Goal: Transaction & Acquisition: Purchase product/service

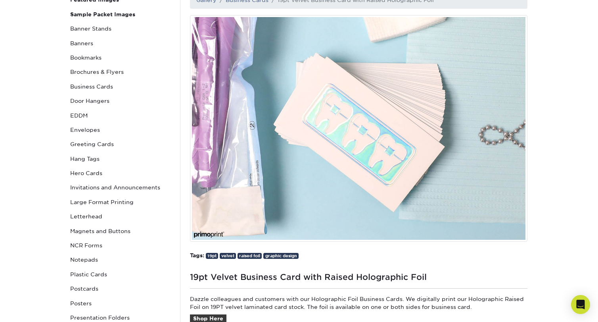
scroll to position [29, 0]
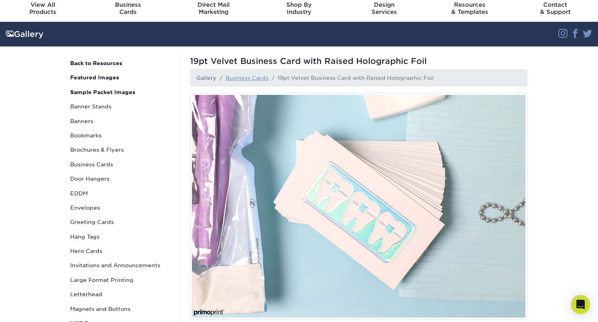
click at [247, 76] on link "Business Cards" at bounding box center [247, 78] width 43 height 6
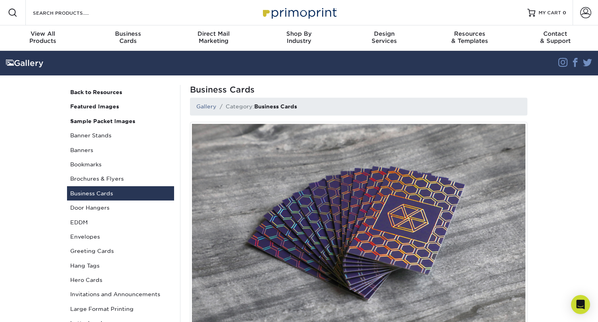
drag, startPoint x: 599, startPoint y: 6, endPoint x: 599, endPoint y: 15, distance: 9.1
click at [434, 159] on img at bounding box center [358, 230] width 337 height 216
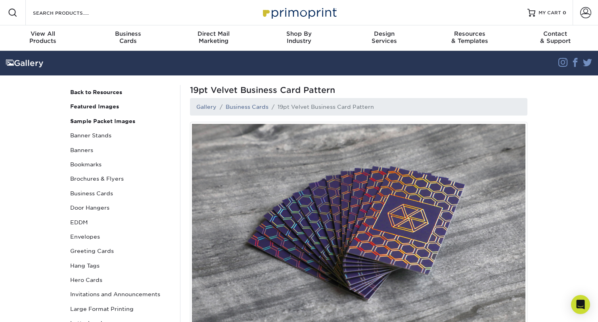
click at [376, 246] on img at bounding box center [358, 230] width 337 height 216
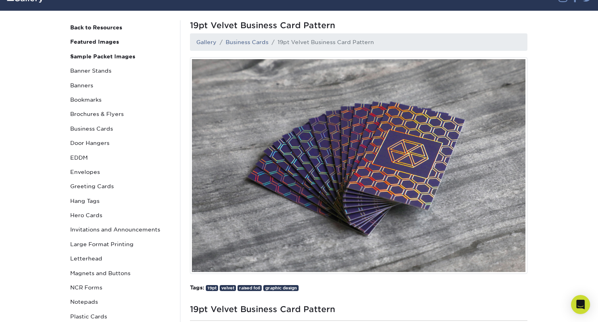
scroll to position [48, 0]
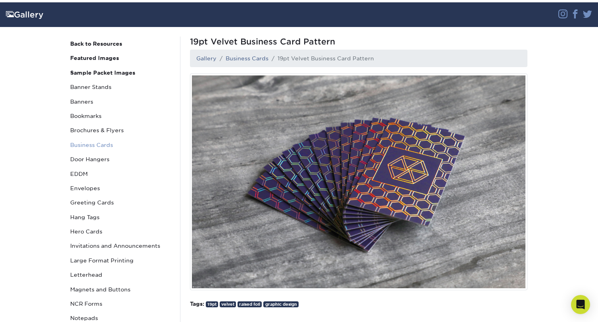
click at [85, 142] on link "Business Cards" at bounding box center [120, 145] width 107 height 14
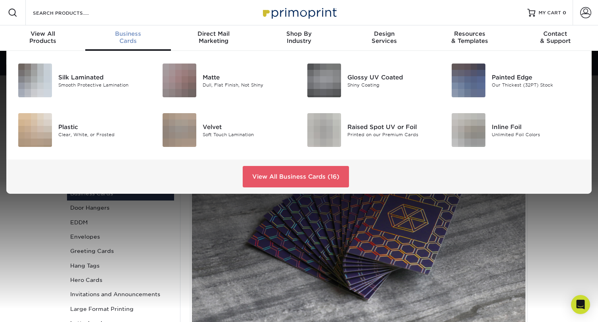
click at [128, 34] on span "Business" at bounding box center [127, 33] width 85 height 7
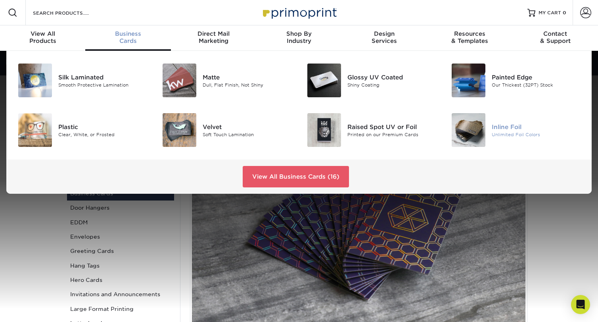
click at [502, 131] on div "Unlimited Foil Colors" at bounding box center [537, 134] width 90 height 7
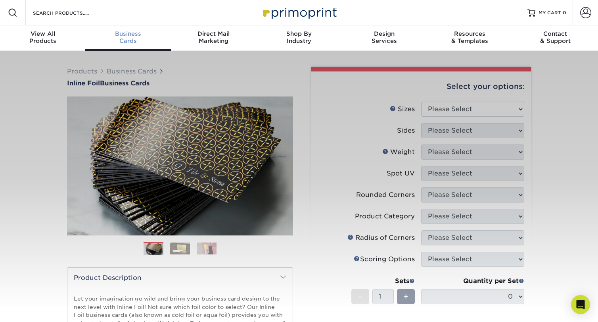
click at [124, 34] on span "Business" at bounding box center [127, 33] width 85 height 7
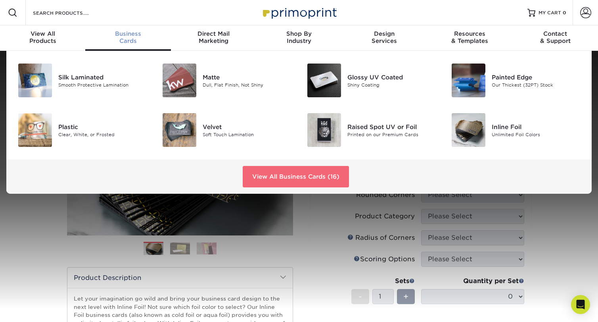
click at [292, 170] on link "View All Business Cards (16)" at bounding box center [296, 176] width 106 height 21
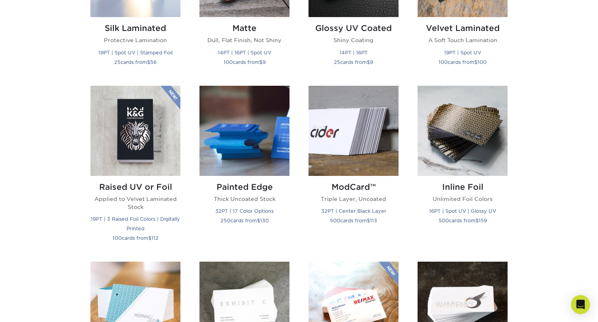
scroll to position [470, 0]
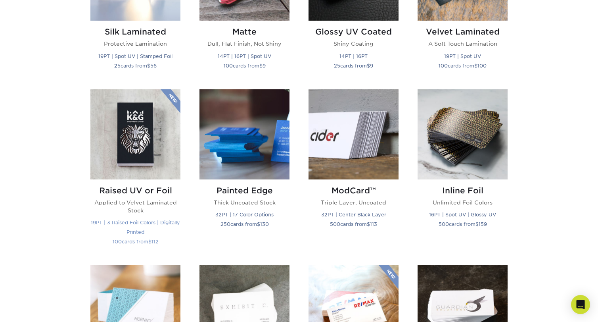
click at [126, 122] on img at bounding box center [135, 134] width 90 height 90
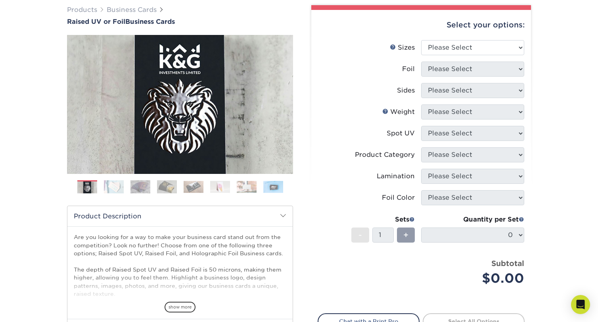
scroll to position [118, 0]
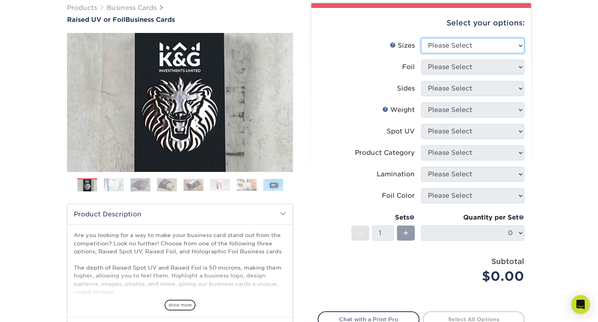
click at [460, 48] on select "Please Select 2" x 3.5" - Standard" at bounding box center [472, 45] width 103 height 15
select select "2.00x3.50"
click at [421, 38] on select "Please Select 2" x 3.5" - Standard" at bounding box center [472, 45] width 103 height 15
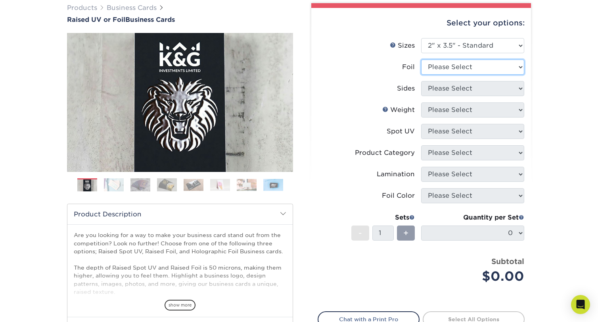
click at [456, 64] on select "Please Select No Yes" at bounding box center [472, 66] width 103 height 15
select select "1"
click at [421, 59] on select "Please Select No Yes" at bounding box center [472, 66] width 103 height 15
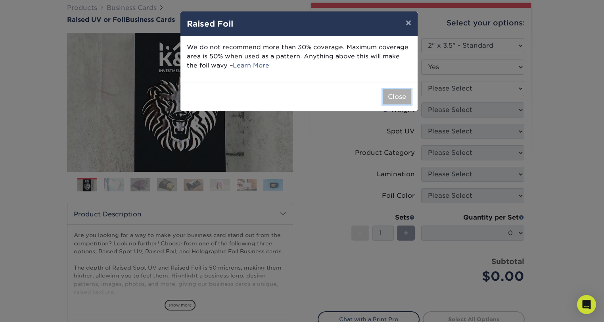
click at [392, 94] on button "Close" at bounding box center [397, 96] width 29 height 15
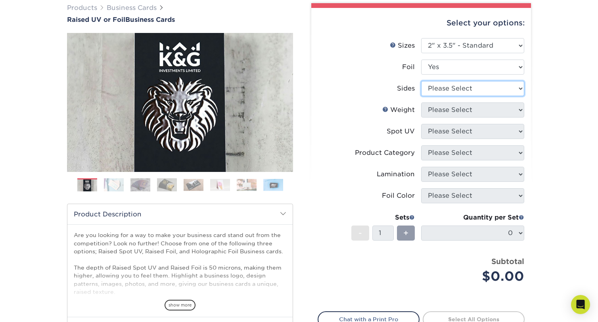
click at [458, 87] on select "Please Select Print Both Sides - Foil Both Sides Print Both Sides - Foil Front …" at bounding box center [472, 88] width 103 height 15
select select "34527644-b4fd-4ffb-9092-1318eefcd9d9"
click at [421, 81] on select "Please Select Print Both Sides - Foil Both Sides Print Both Sides - Foil Front …" at bounding box center [472, 88] width 103 height 15
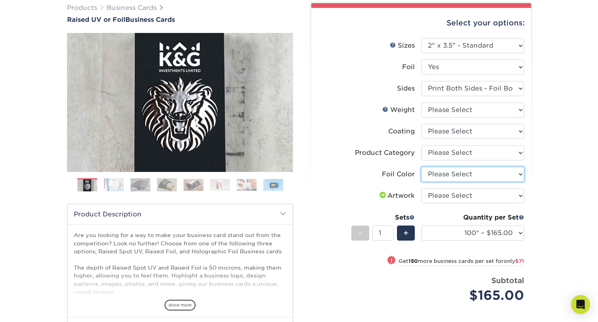
click at [440, 174] on select "Please Select Silver Foil Gold Foil Holographic Foil" at bounding box center [472, 174] width 103 height 15
select select "070be916-f238-4bbb-84b5-b64a15a64c9f"
click at [421, 167] on select "Please Select Silver Foil Gold Foil Holographic Foil" at bounding box center [472, 174] width 103 height 15
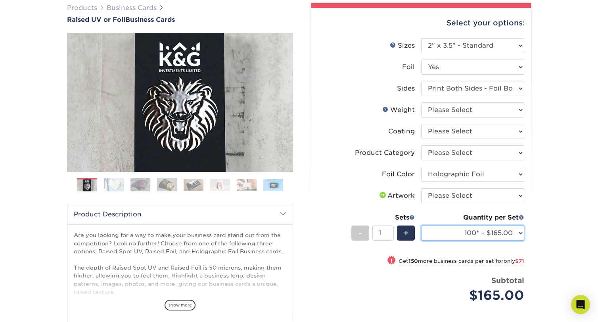
click at [469, 230] on select "100* – $165.00 250* – $236.00 500* – $319.00" at bounding box center [472, 232] width 103 height 15
click at [421, 225] on select "100* – $165.00 250* – $236.00 500* – $319.00" at bounding box center [472, 232] width 103 height 15
